Goal: Navigation & Orientation: Find specific page/section

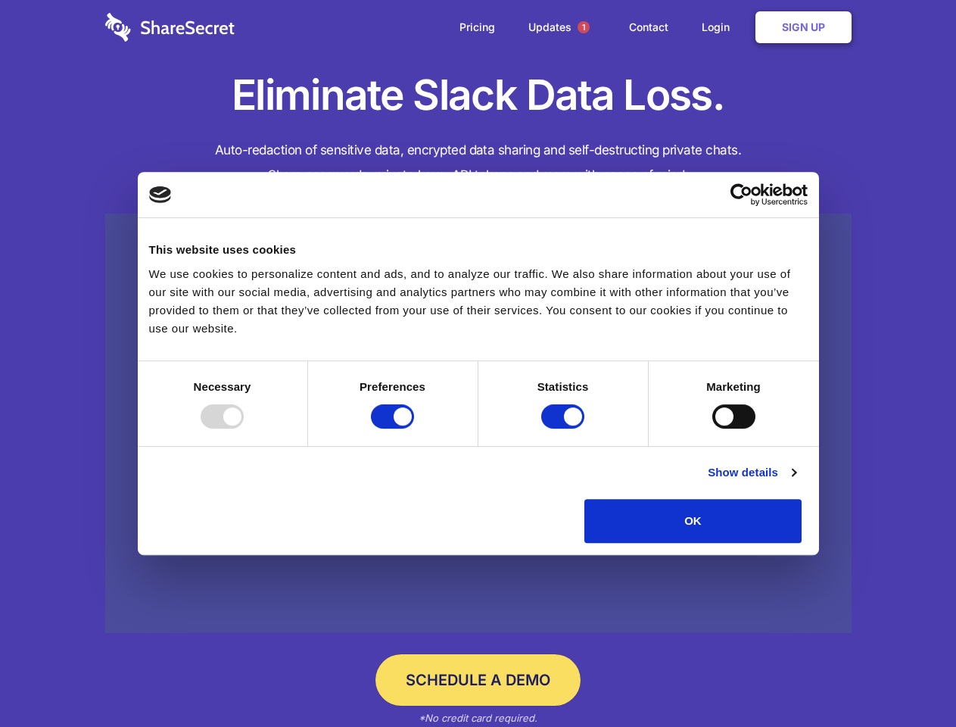
click at [244, 429] on div at bounding box center [222, 416] width 43 height 24
click at [414, 429] on input "Preferences" at bounding box center [392, 416] width 43 height 24
checkbox input "false"
click at [565, 429] on input "Statistics" at bounding box center [562, 416] width 43 height 24
checkbox input "false"
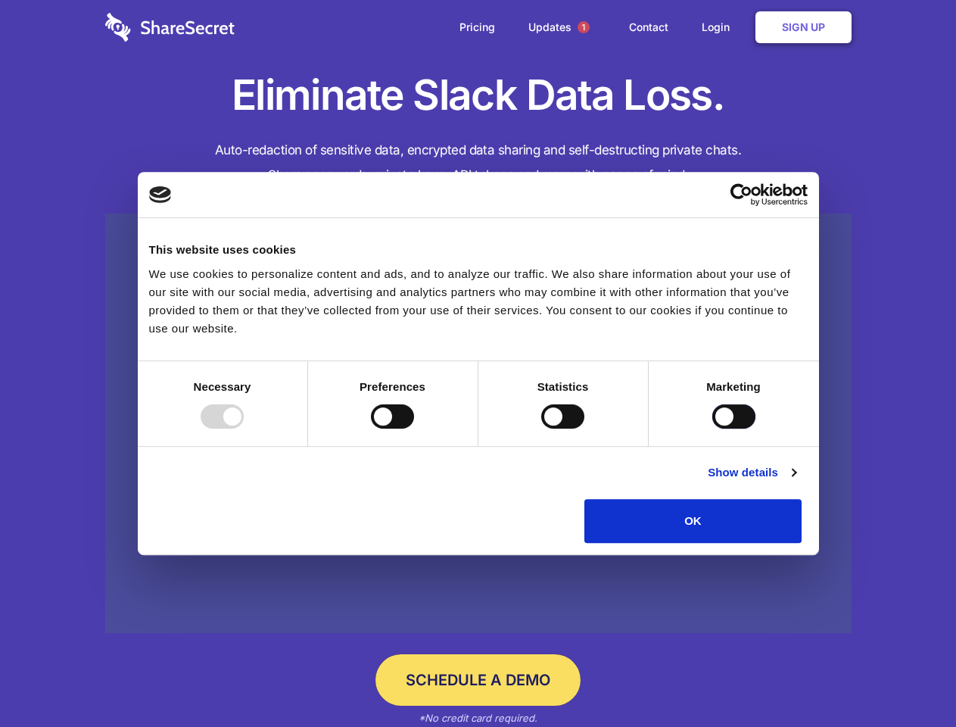
click at [713, 429] on input "Marketing" at bounding box center [734, 416] width 43 height 24
checkbox input "true"
click at [796, 482] on link "Show details" at bounding box center [752, 472] width 88 height 18
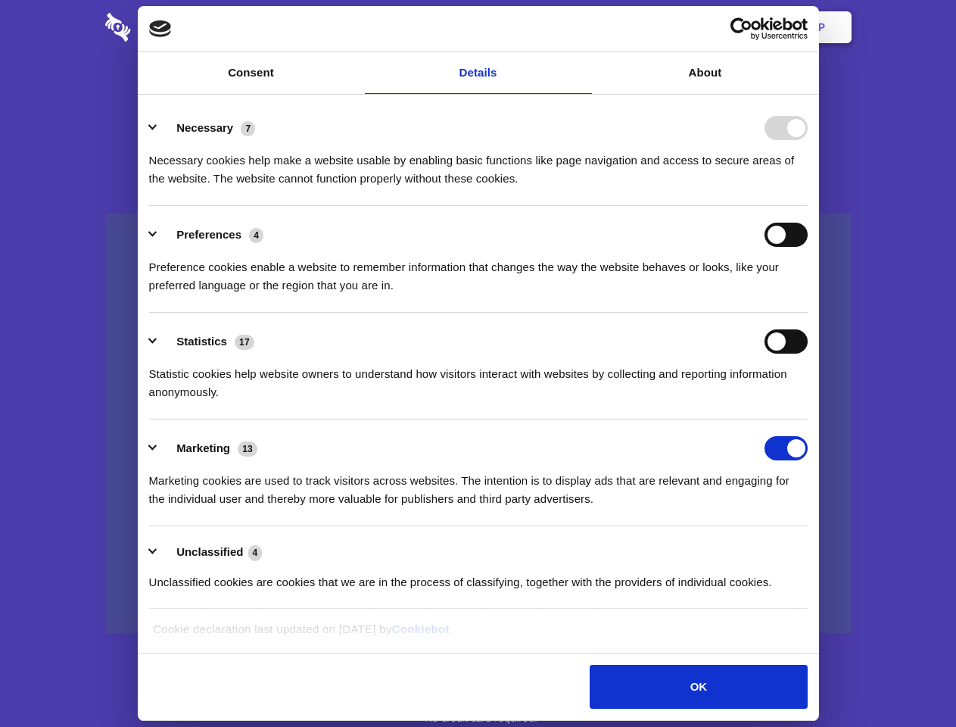
click at [808, 206] on li "Necessary 7 Necessary cookies help make a website usable by enabling basic func…" at bounding box center [478, 152] width 659 height 107
click at [583, 27] on span "1" at bounding box center [584, 27] width 12 height 12
